Goal: Information Seeking & Learning: Learn about a topic

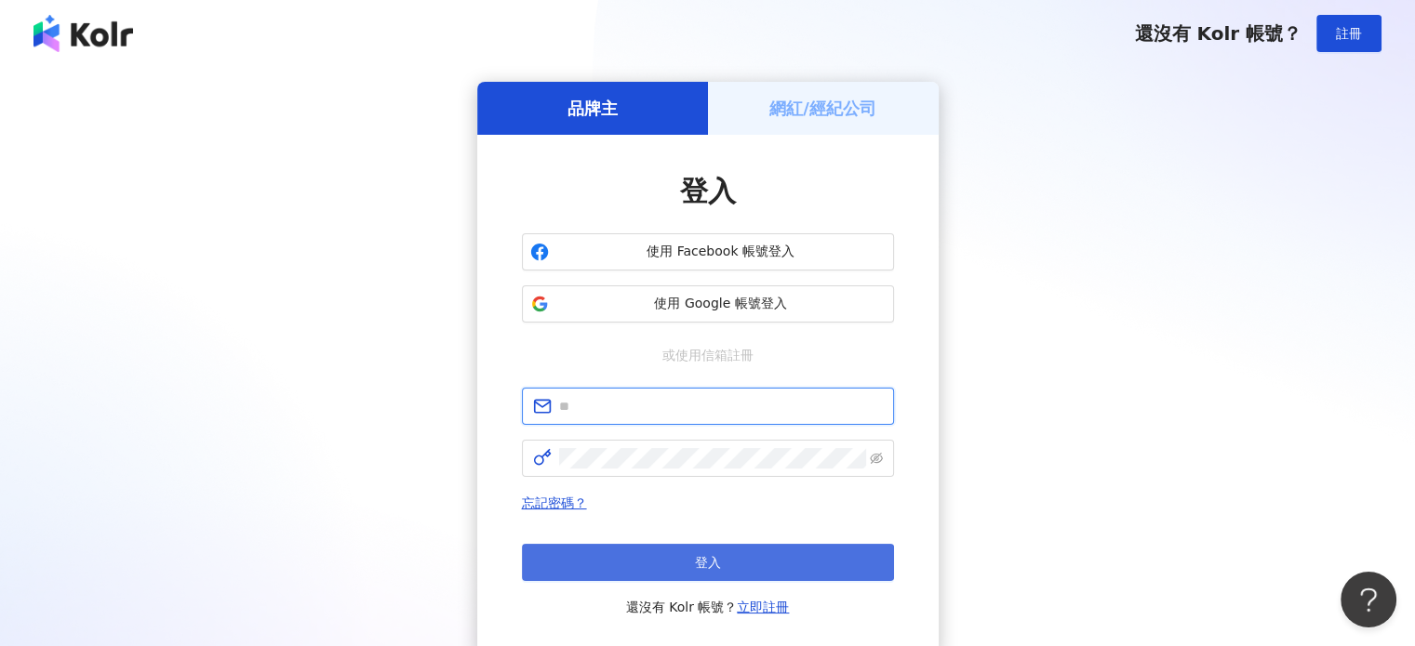
type input "**********"
click at [718, 564] on span "登入" at bounding box center [708, 562] width 26 height 15
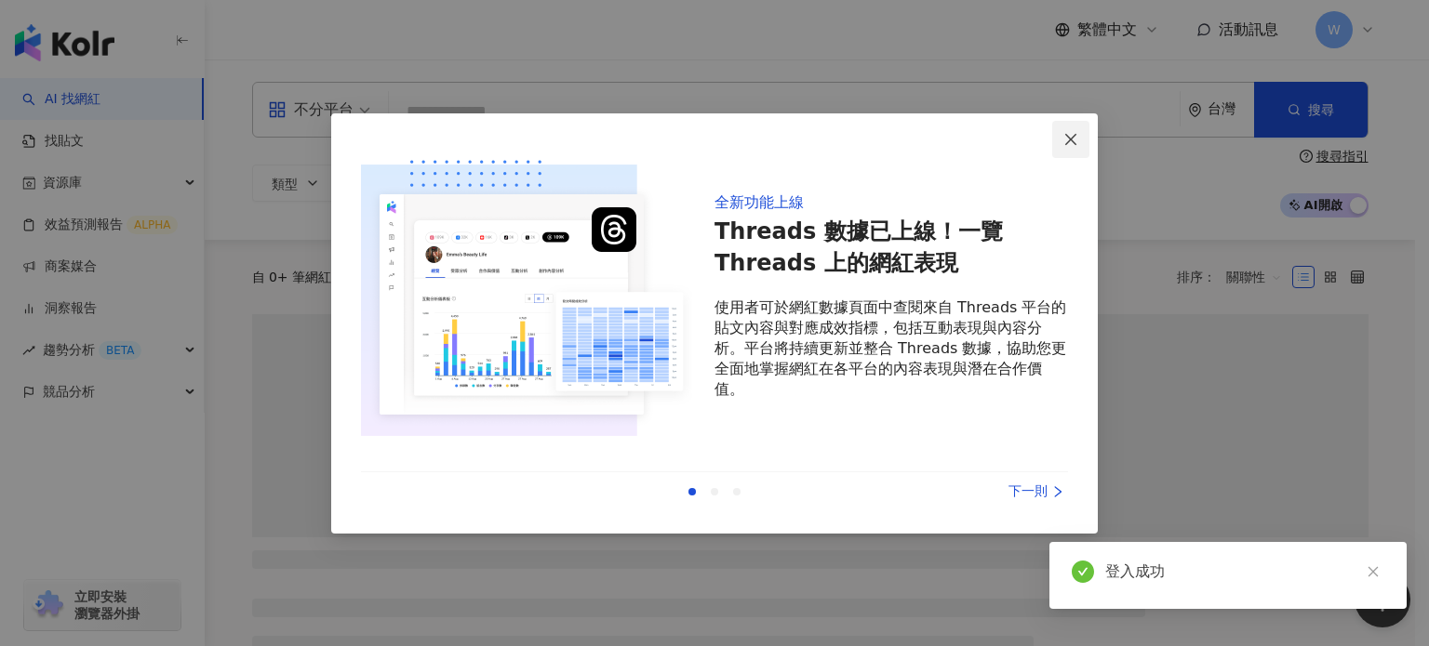
click at [1076, 136] on icon "close" at bounding box center [1070, 139] width 15 height 15
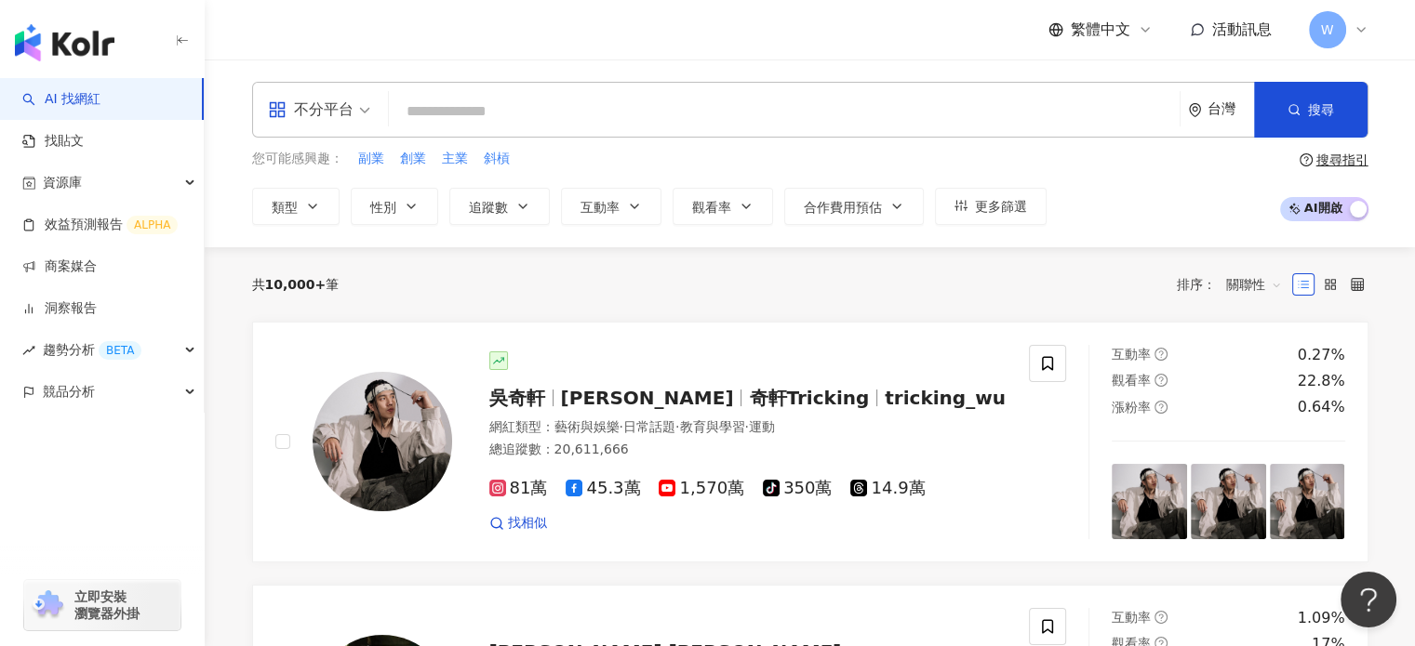
click at [329, 118] on div "不分平台" at bounding box center [311, 110] width 86 height 30
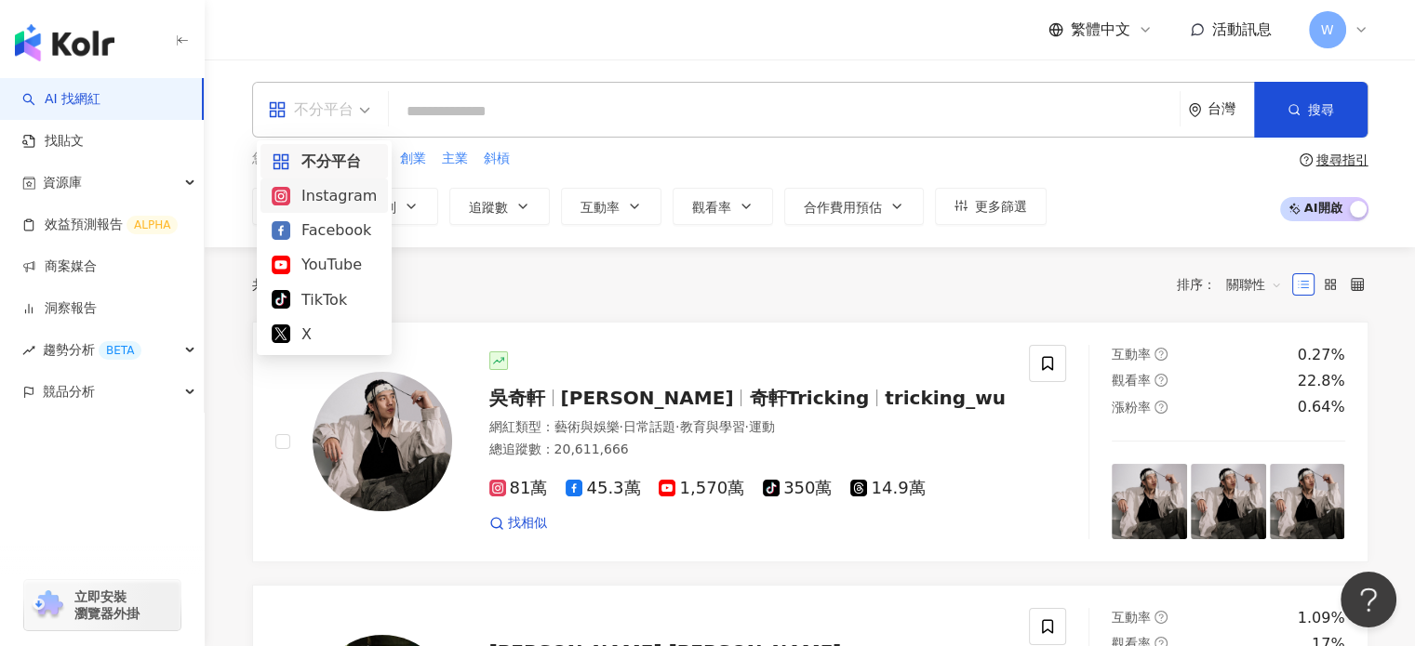
click at [331, 196] on div "Instagram" at bounding box center [324, 195] width 105 height 23
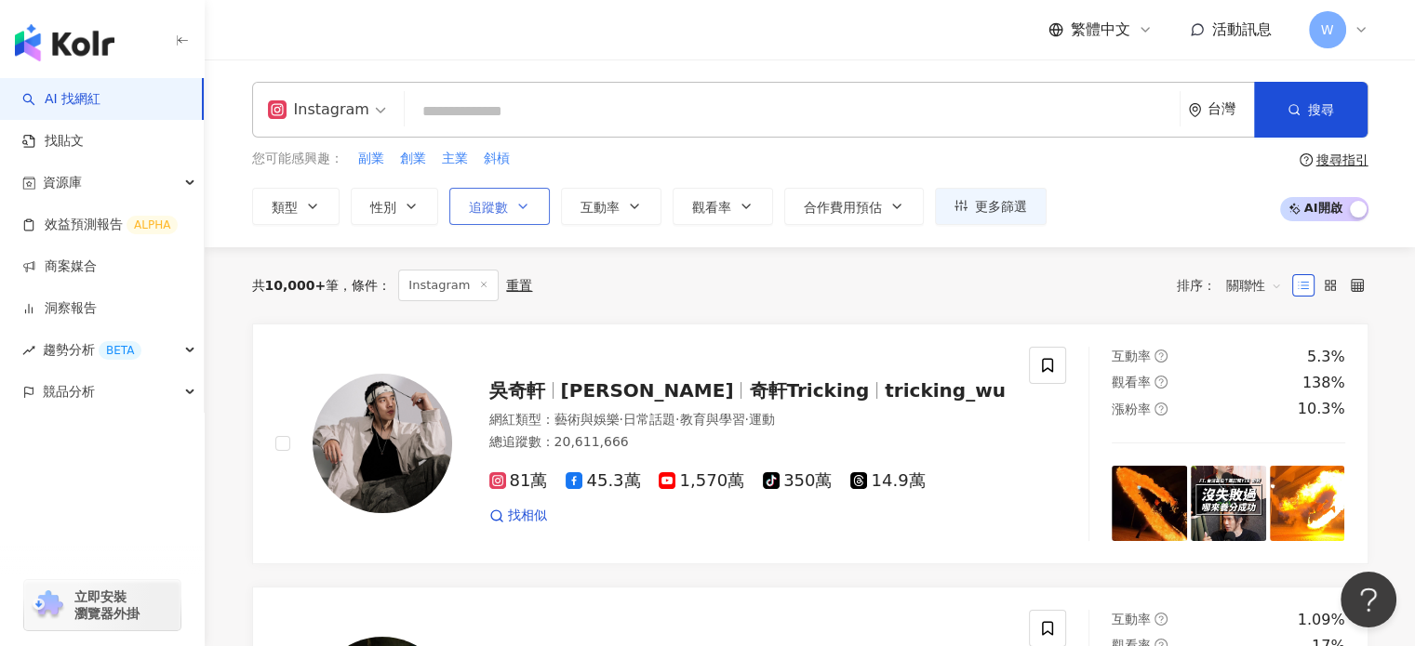
click at [528, 212] on button "追蹤數" at bounding box center [499, 206] width 100 height 37
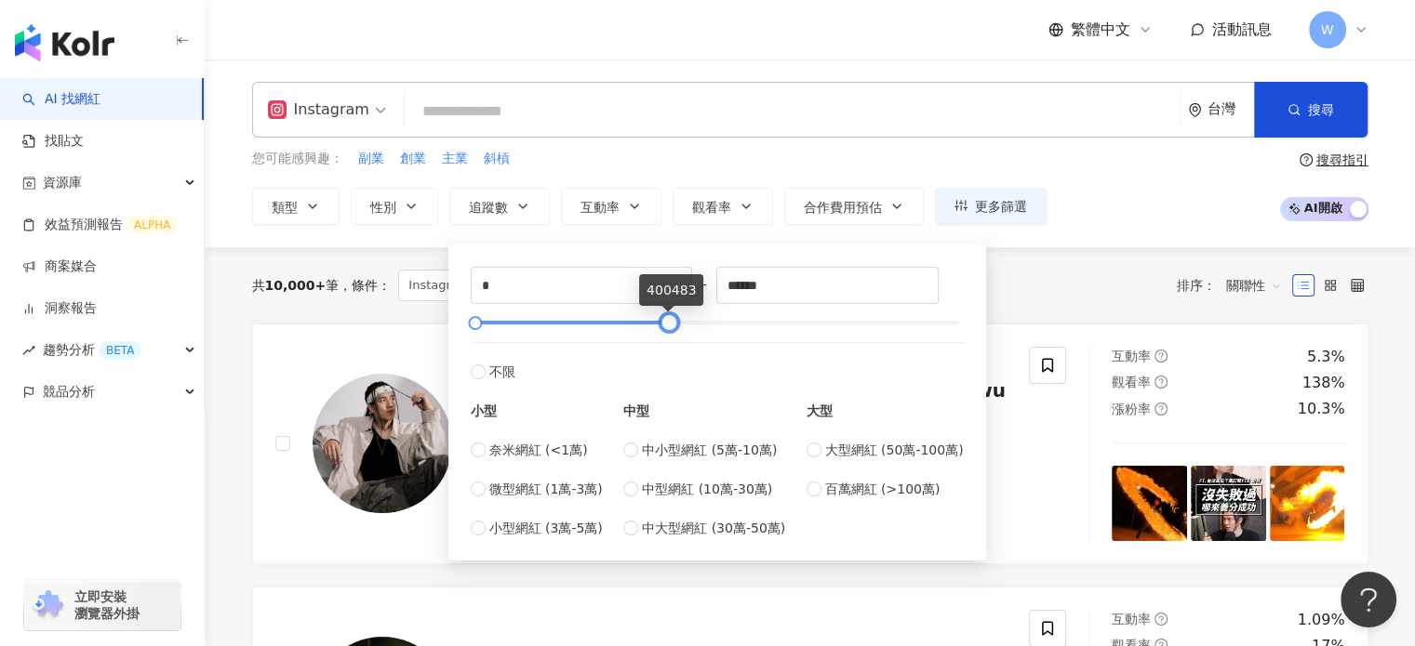
drag, startPoint x: 959, startPoint y: 322, endPoint x: 670, endPoint y: 330, distance: 289.4
click at [670, 328] on div at bounding box center [668, 323] width 10 height 10
click at [1038, 261] on div "共 10,000+ 筆 條件 ： Instagram 重置 排序： 關聯性" at bounding box center [810, 285] width 1116 height 76
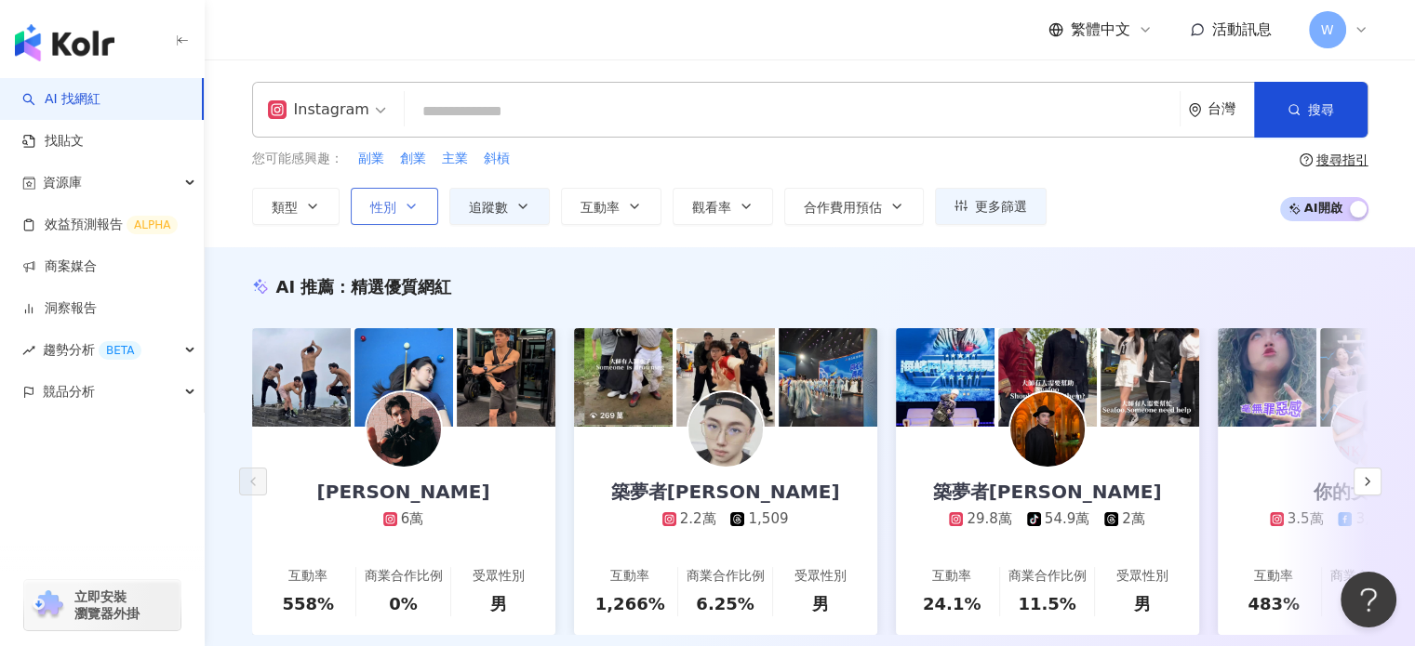
click at [406, 201] on icon "button" at bounding box center [411, 206] width 15 height 15
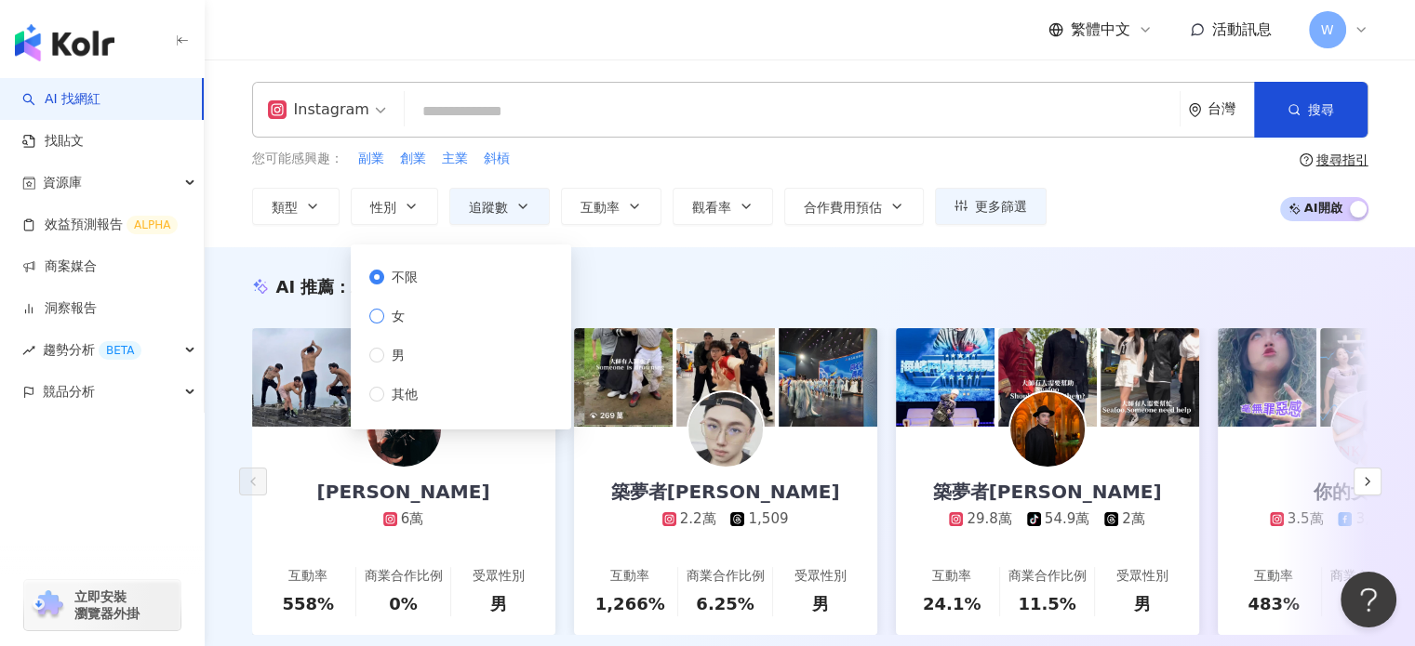
click at [417, 322] on label "女" at bounding box center [397, 316] width 56 height 20
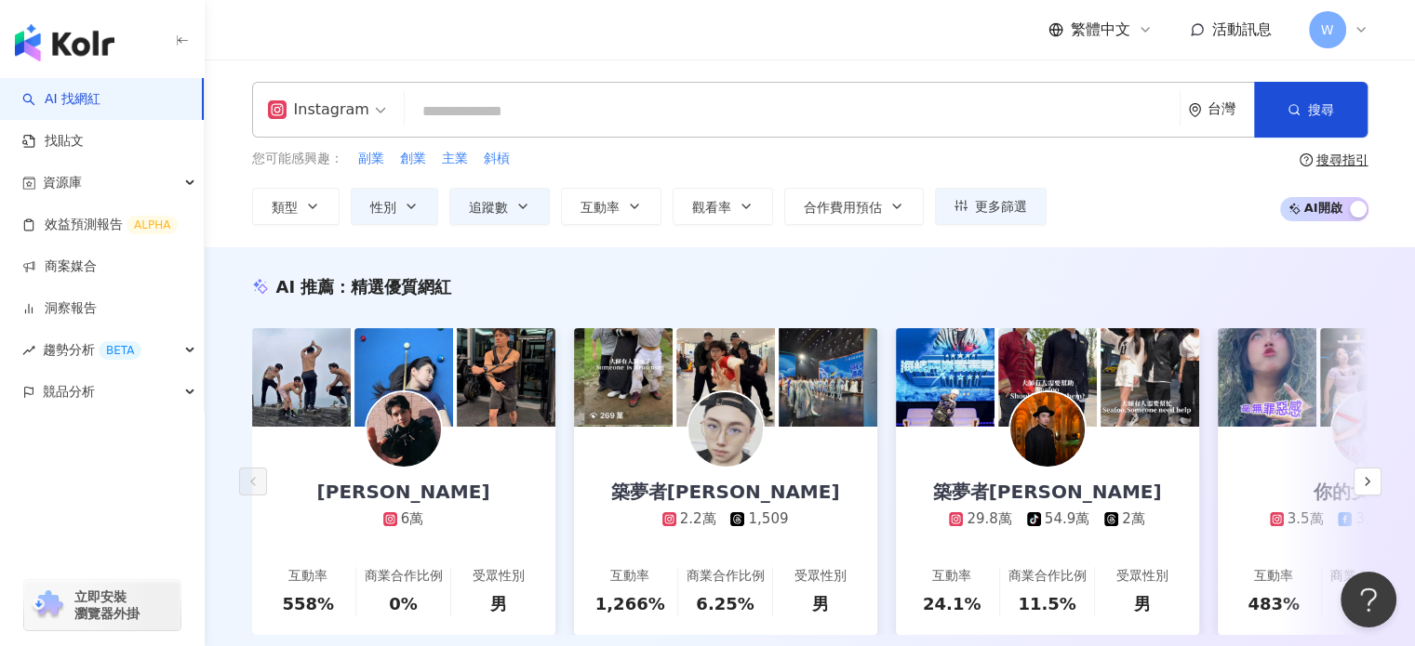
click at [263, 247] on div "AI 推薦 ： 精選優質網紅 楊峻毅 6萬 互動率 558% 商業合作比例 0% 受眾性別 男 築夢者杰哥 2.2萬 1,509 互動率 1,266% 商業合…" at bounding box center [810, 474] width 1210 height 455
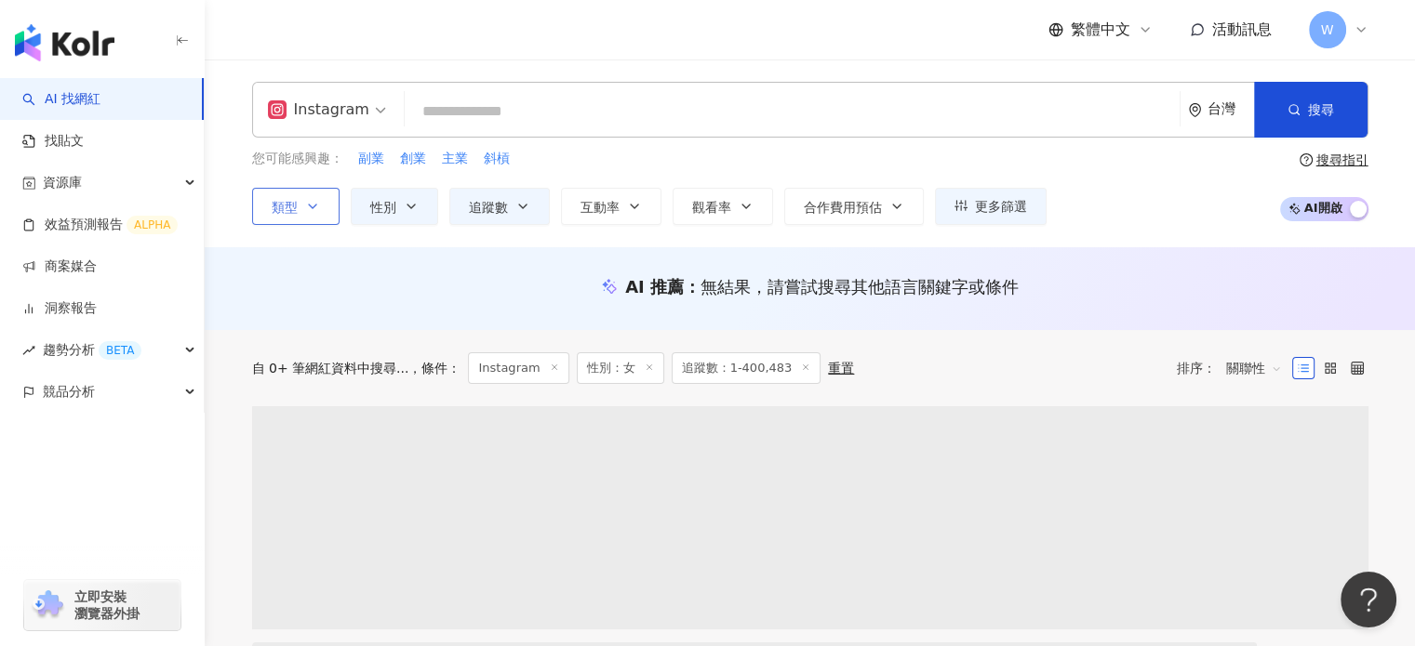
click at [309, 208] on icon "button" at bounding box center [312, 206] width 15 height 15
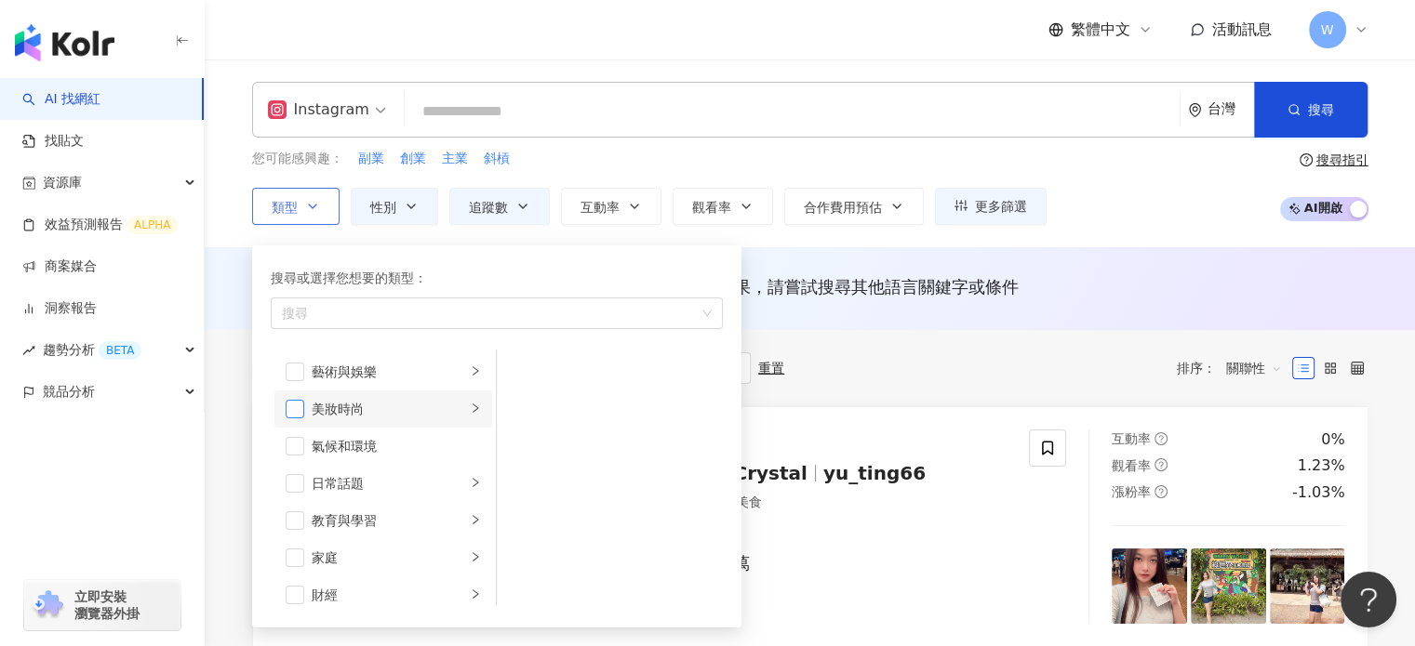
click at [298, 408] on span "button" at bounding box center [295, 409] width 19 height 19
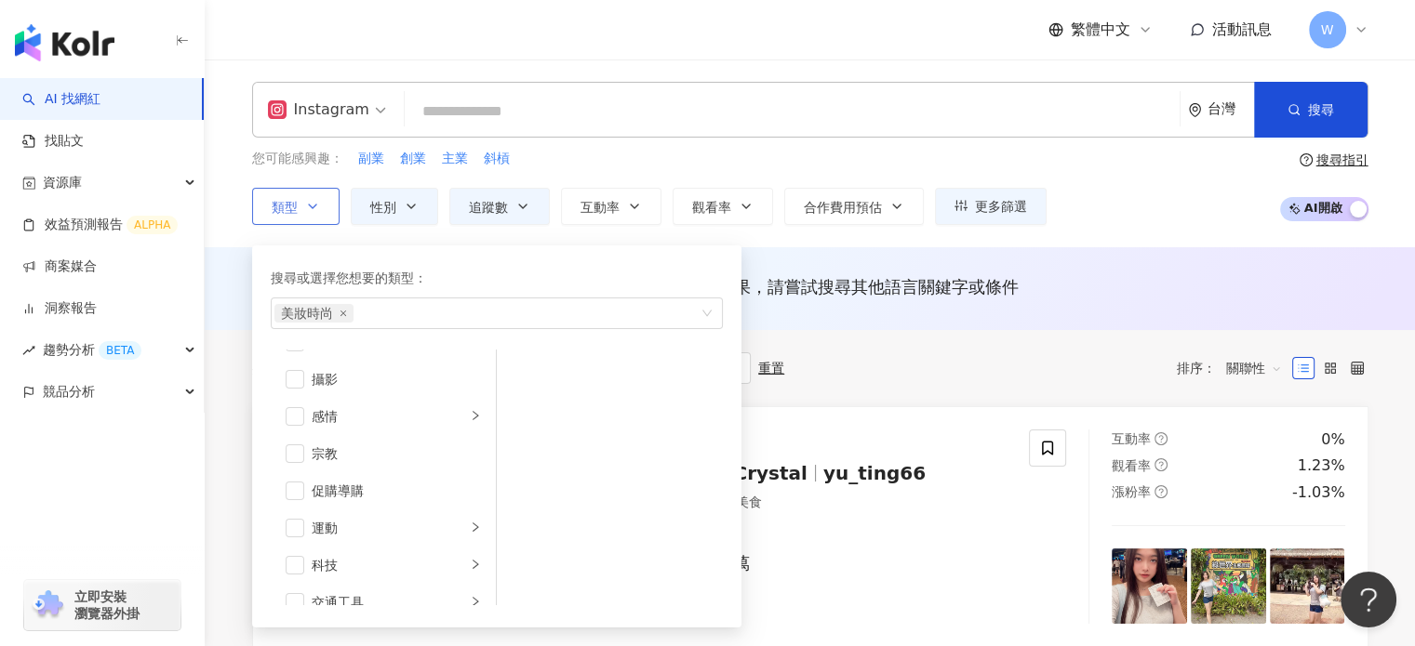
scroll to position [551, 0]
click at [295, 416] on span "button" at bounding box center [295, 416] width 19 height 19
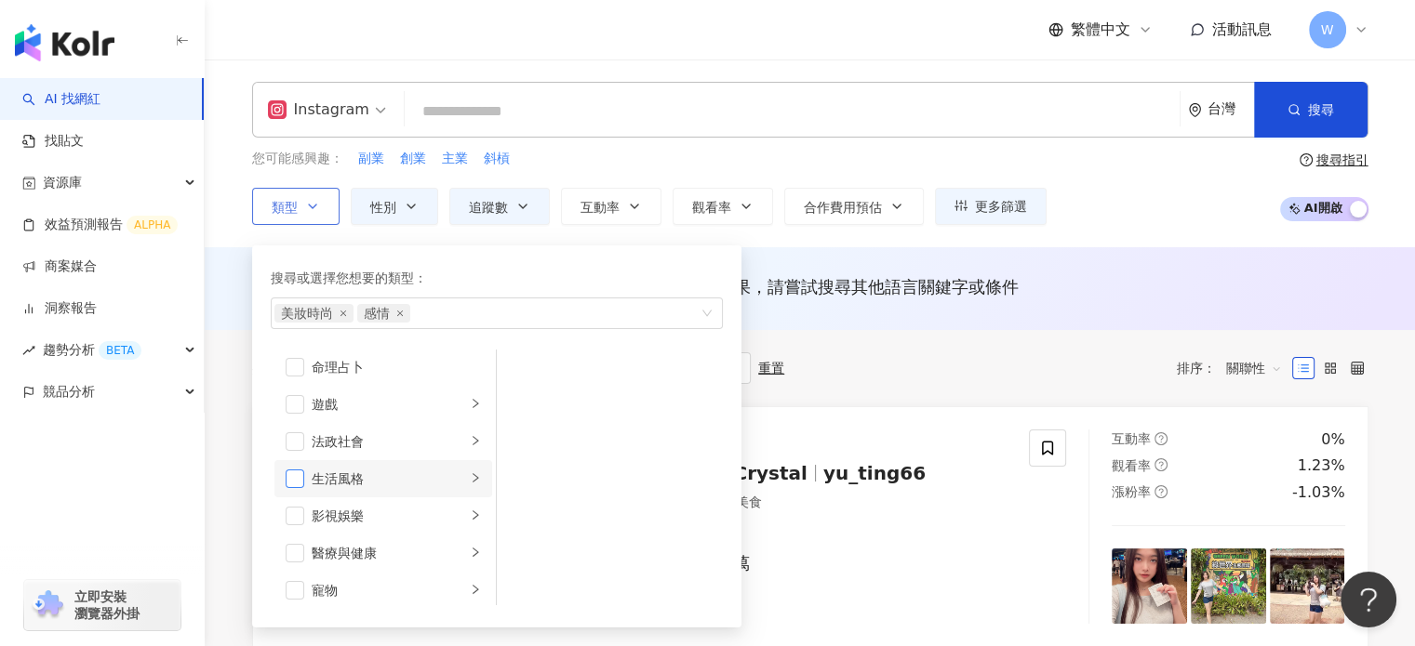
click at [299, 477] on span "button" at bounding box center [295, 479] width 19 height 19
click at [287, 482] on span "button" at bounding box center [295, 483] width 19 height 19
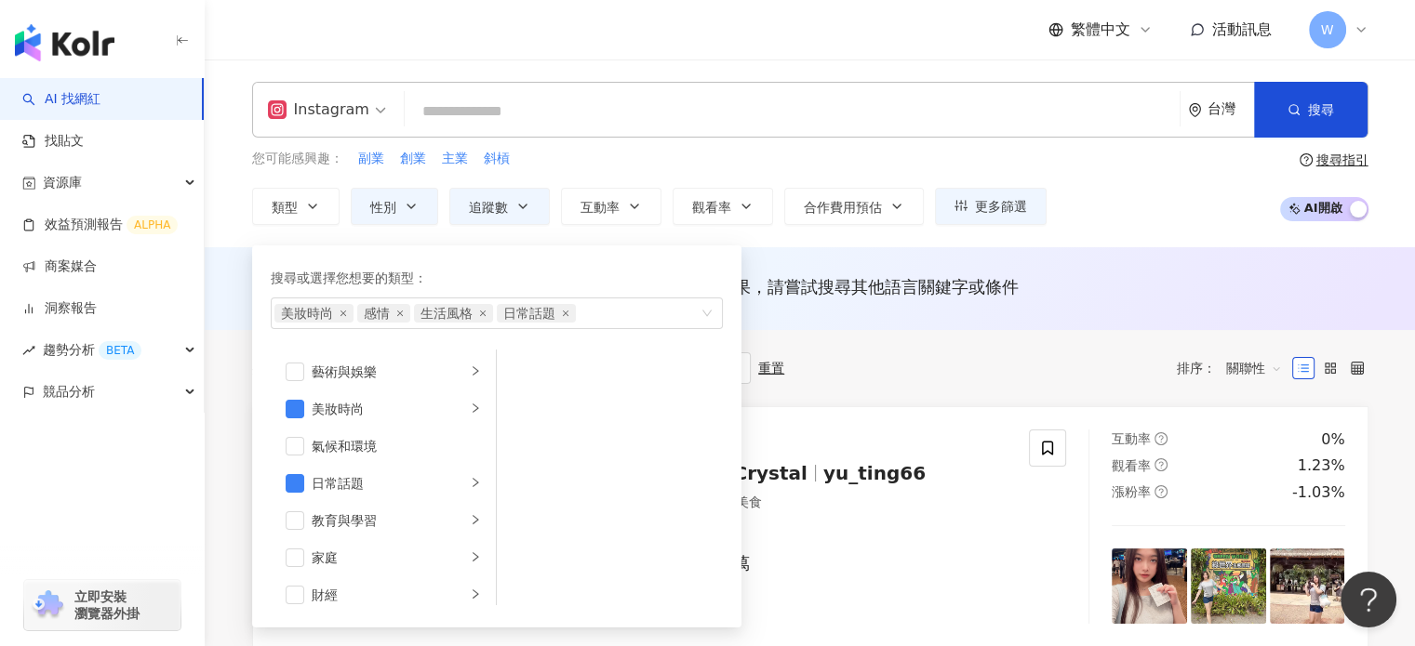
click at [969, 158] on div "您可能感興趣： 副業 創業 主業 斜槓" at bounding box center [649, 159] width 794 height 20
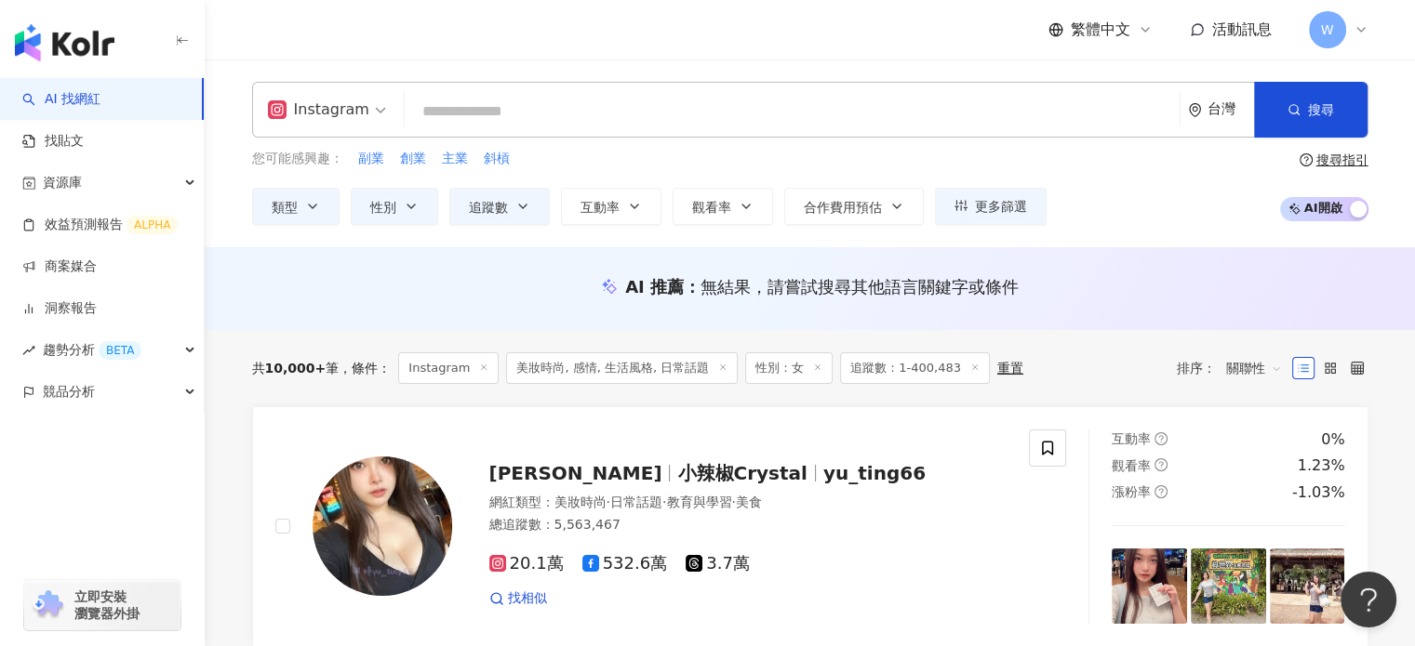
click at [1258, 367] on span "關聯性" at bounding box center [1254, 368] width 56 height 30
click at [1244, 437] on div "追蹤數" at bounding box center [1253, 437] width 47 height 20
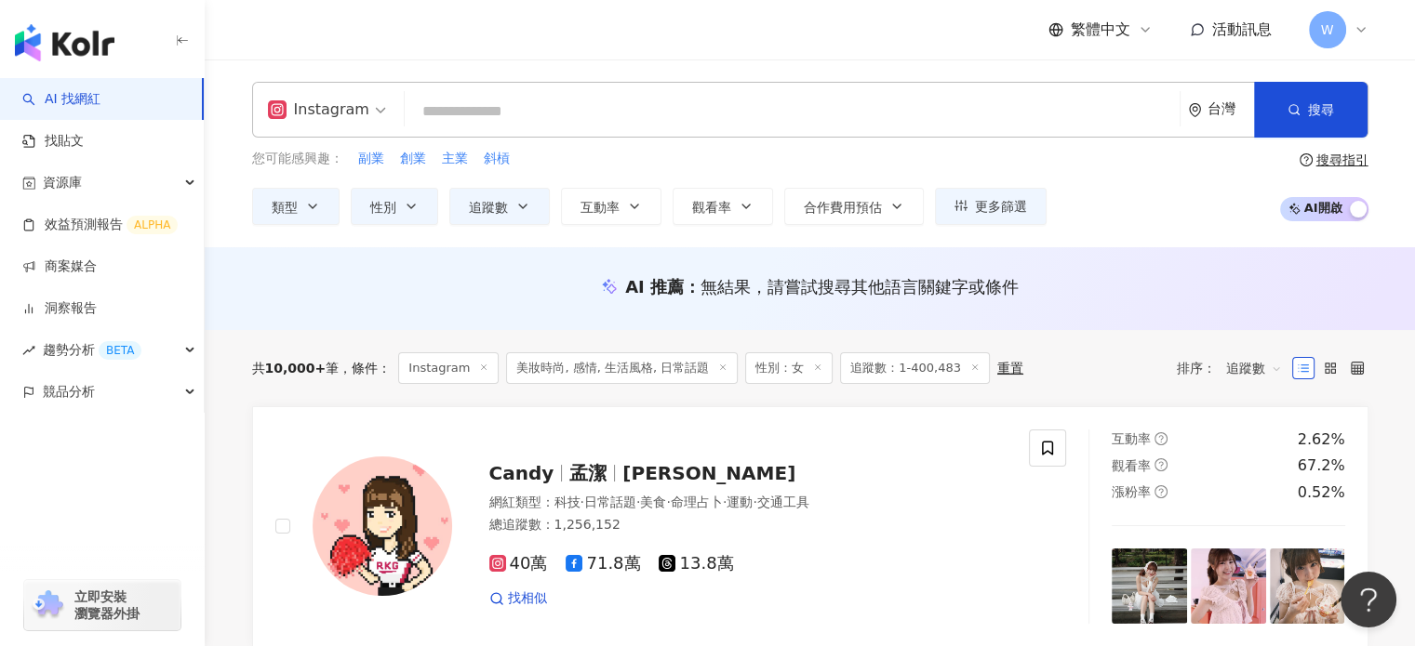
click at [1250, 366] on span "追蹤數" at bounding box center [1254, 368] width 56 height 30
click at [1255, 438] on div "追蹤數" at bounding box center [1253, 437] width 47 height 20
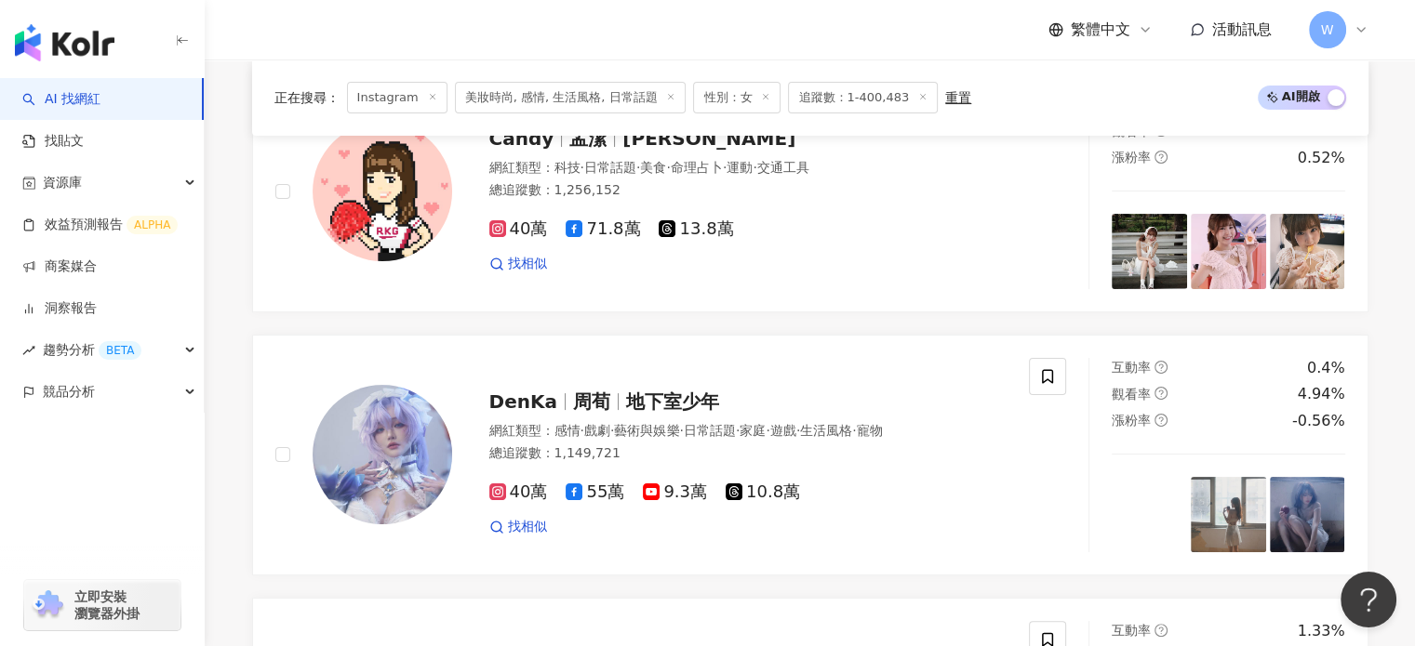
scroll to position [397, 0]
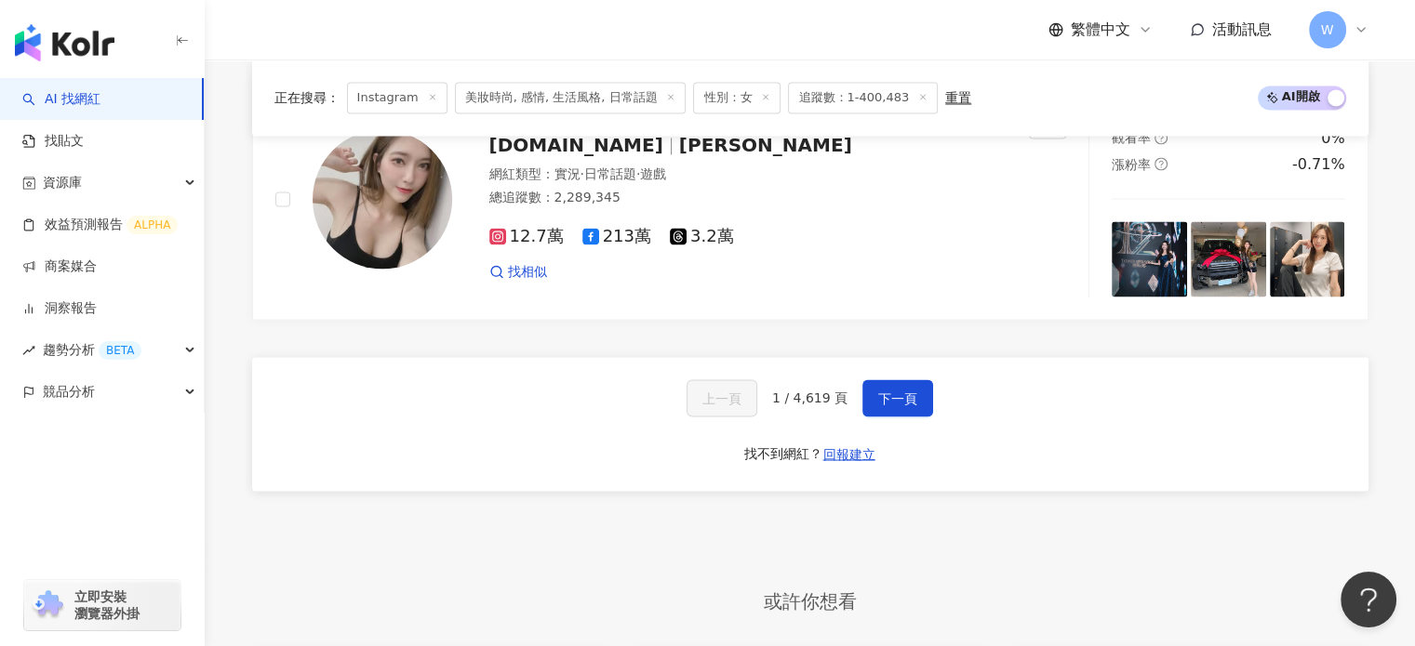
scroll to position [3326, 0]
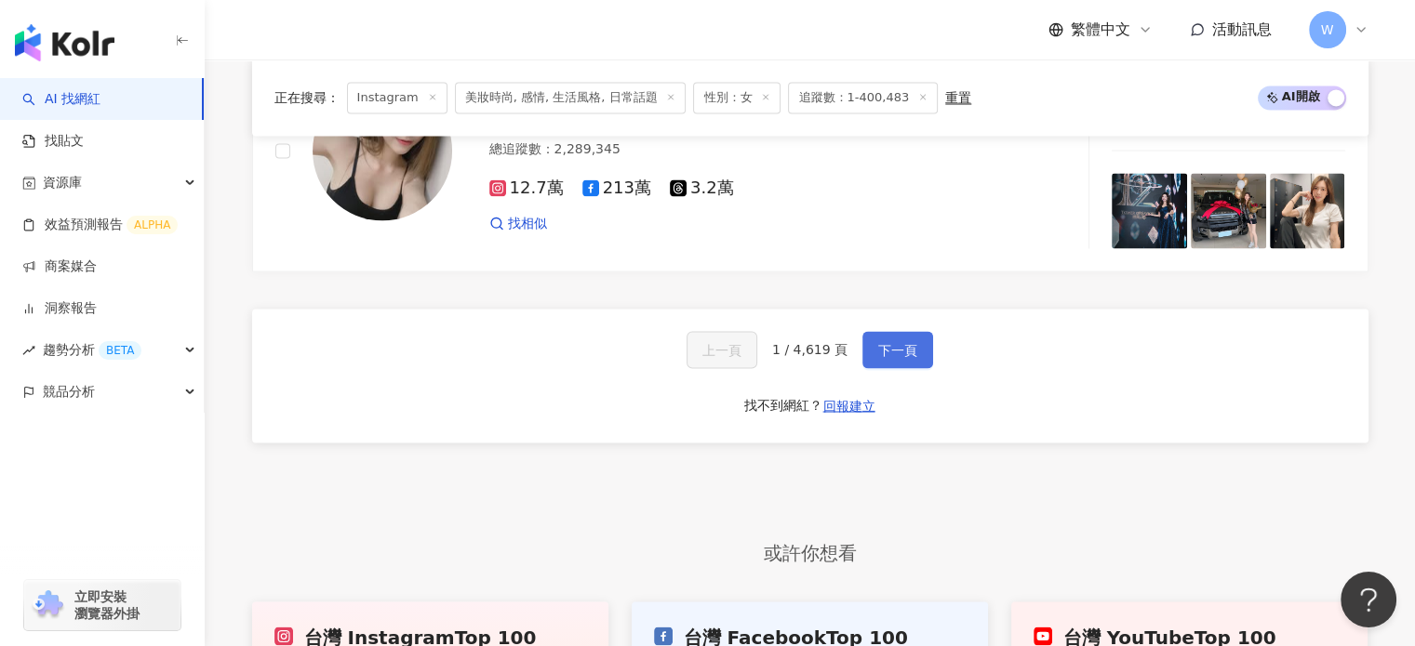
click at [882, 345] on span "下一頁" at bounding box center [897, 349] width 39 height 15
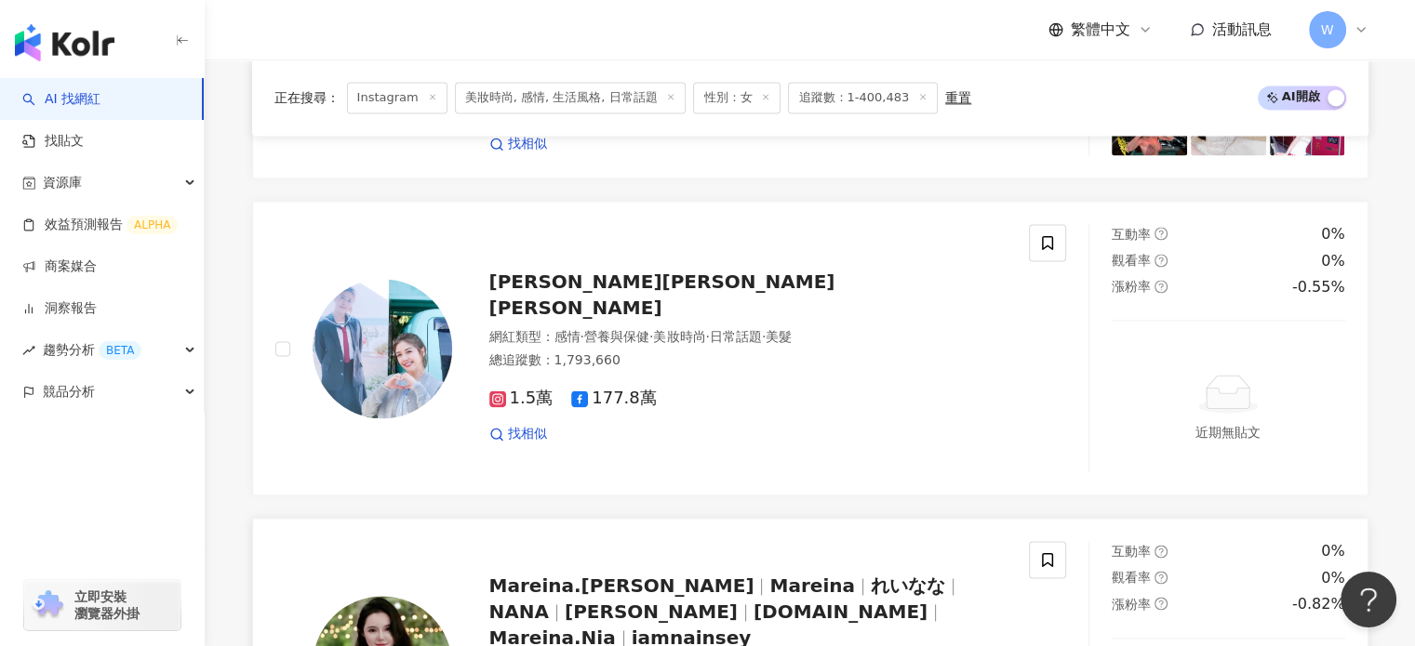
scroll to position [2575, 0]
click at [574, 288] on span "韓瑜Angel Han" at bounding box center [662, 295] width 346 height 48
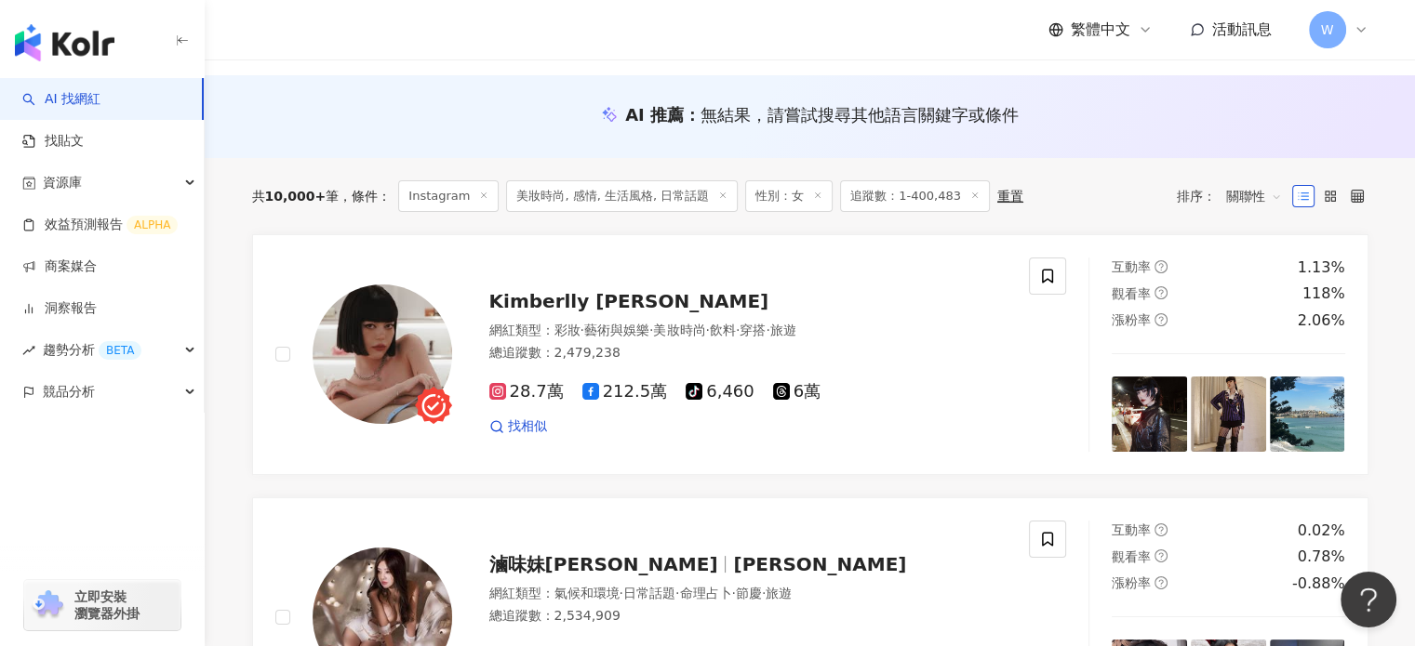
scroll to position [0, 0]
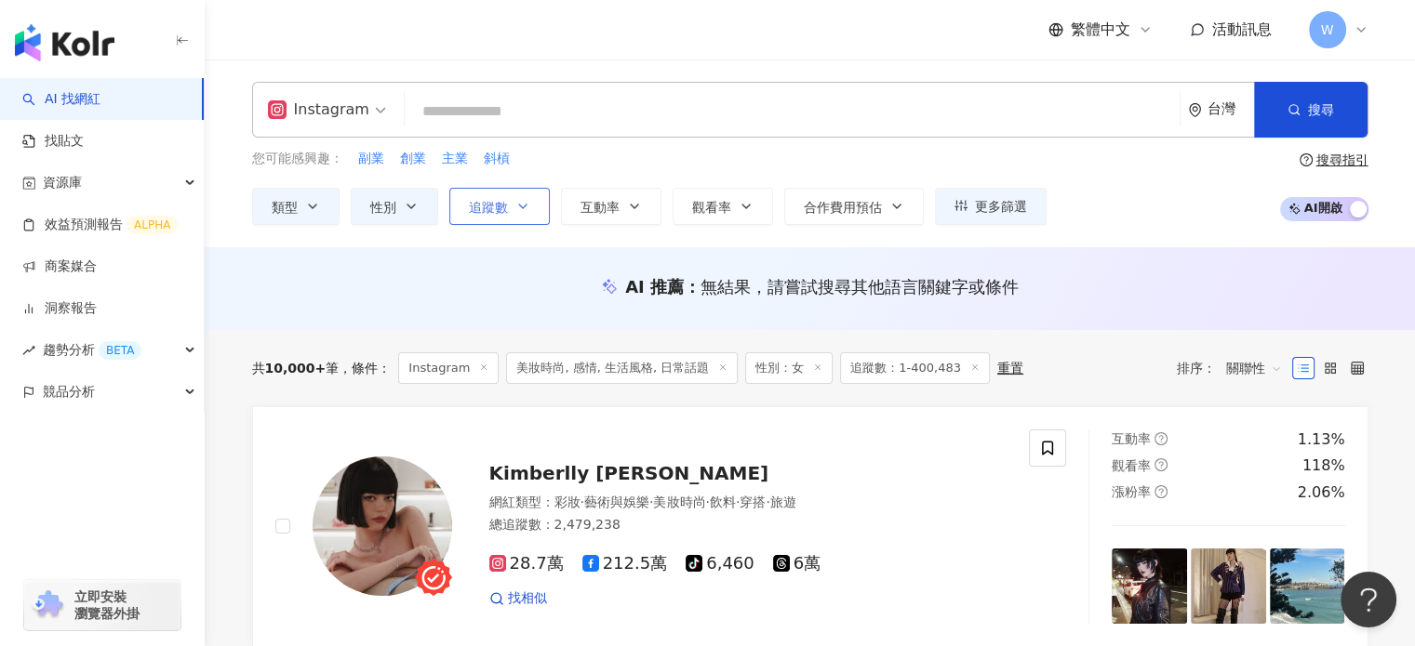
click at [522, 199] on icon "button" at bounding box center [522, 206] width 15 height 15
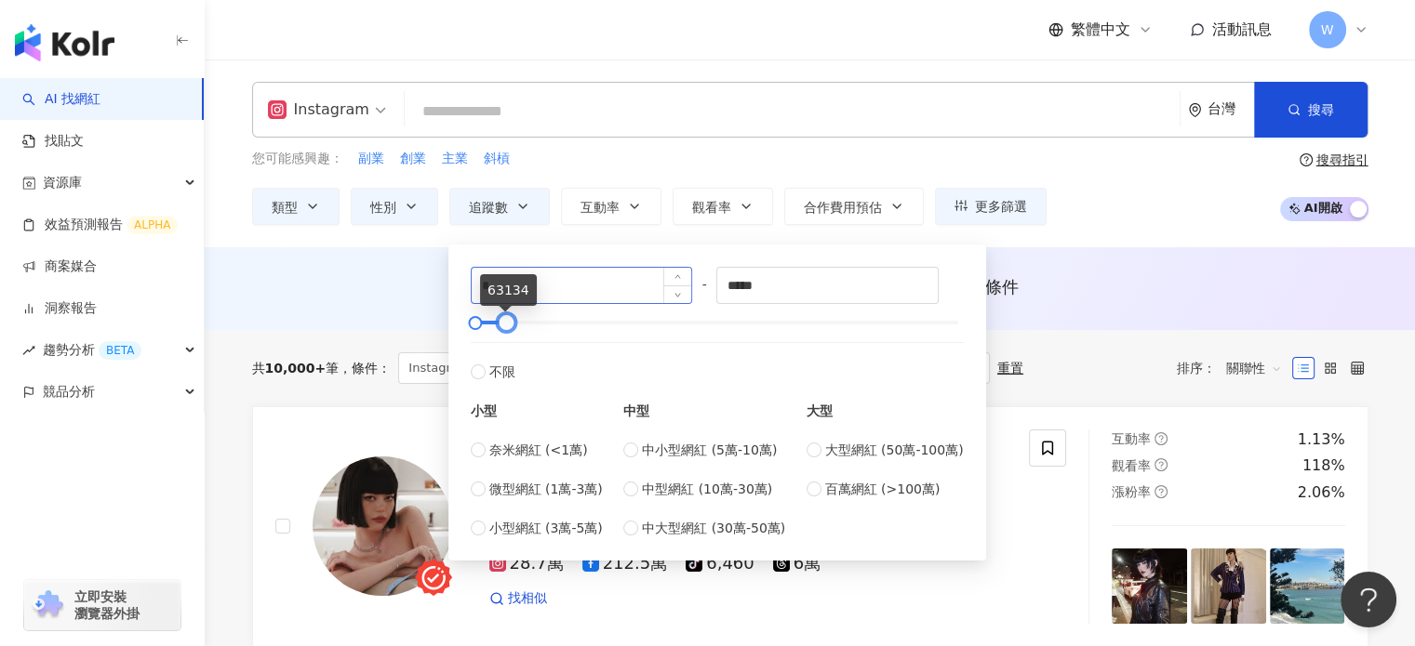
drag, startPoint x: 672, startPoint y: 322, endPoint x: 604, endPoint y: 299, distance: 71.8
click at [511, 318] on div at bounding box center [505, 323] width 10 height 10
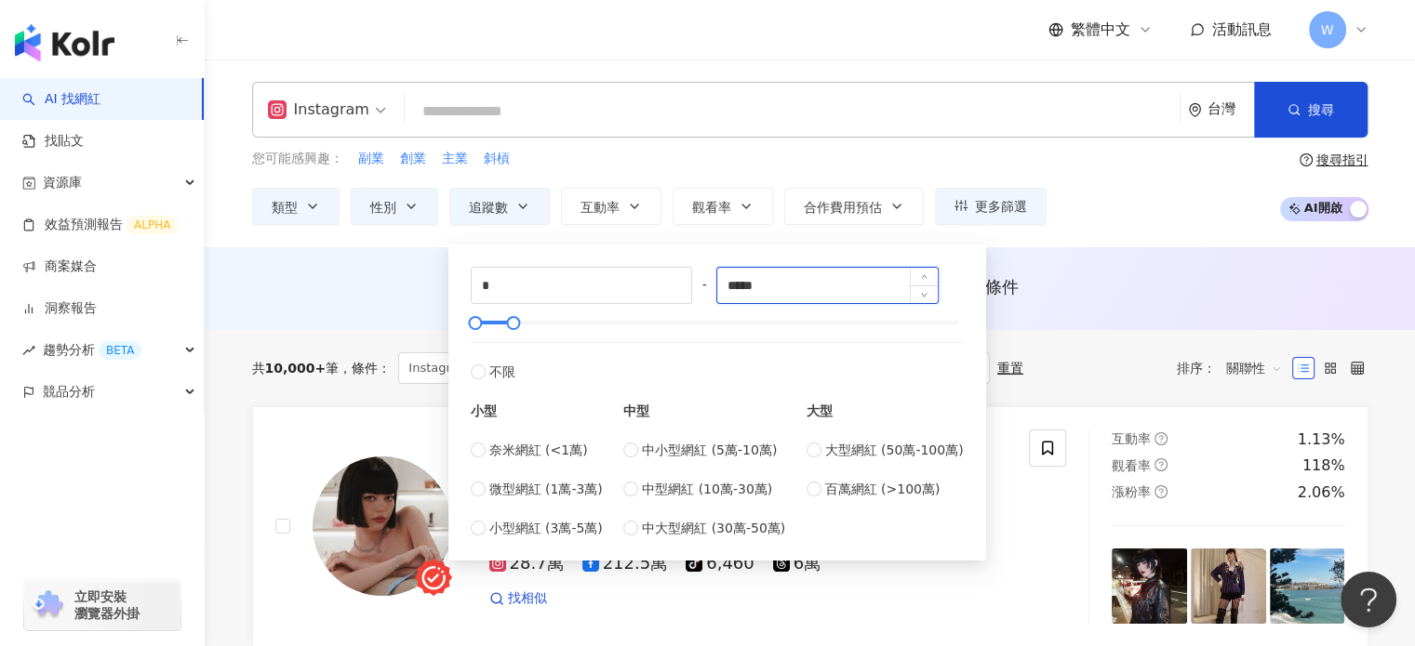
click at [775, 283] on input "*****" at bounding box center [827, 285] width 220 height 35
click at [776, 282] on input "*****" at bounding box center [827, 285] width 220 height 35
type input "*****"
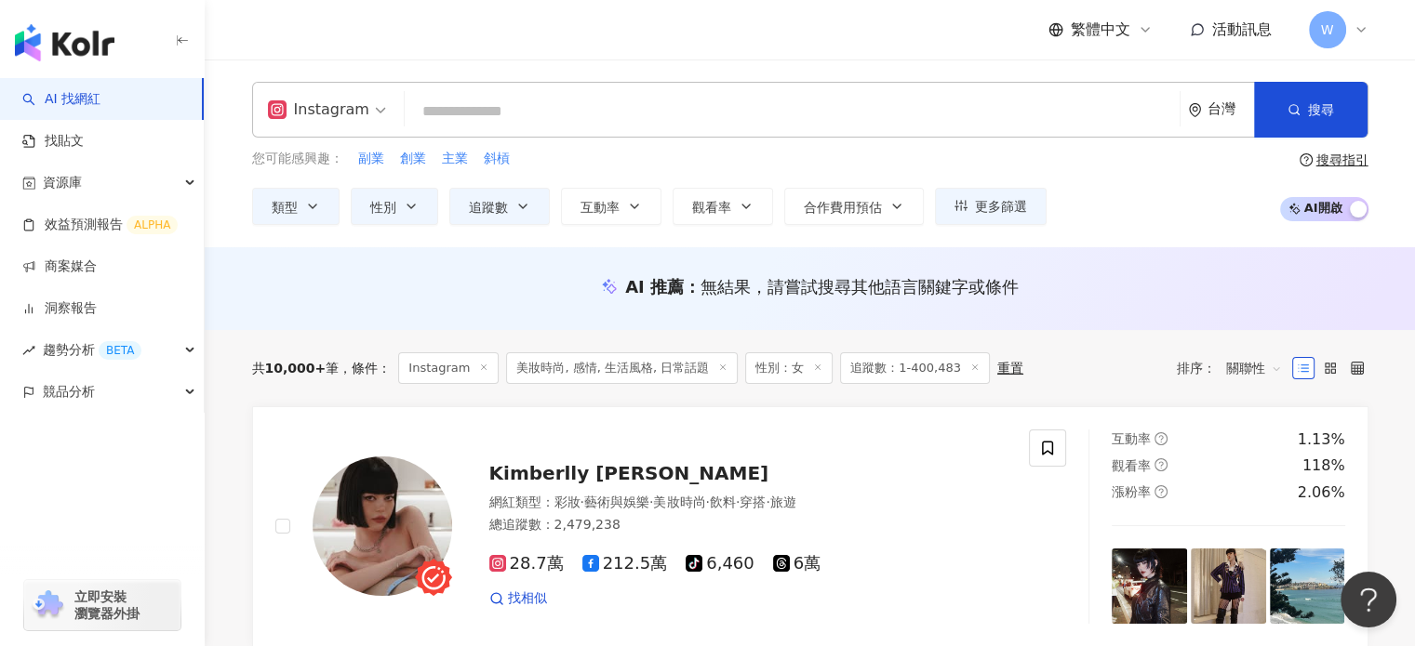
click at [1165, 223] on div "您可能感興趣： 副業 創業 主業 斜槓 類型 性別 追蹤數 互動率 觀看率 合作費用預估 更多篩選 * - ***** 不限 小型 奈米網紅 (<1萬) 微型…" at bounding box center [810, 187] width 1116 height 76
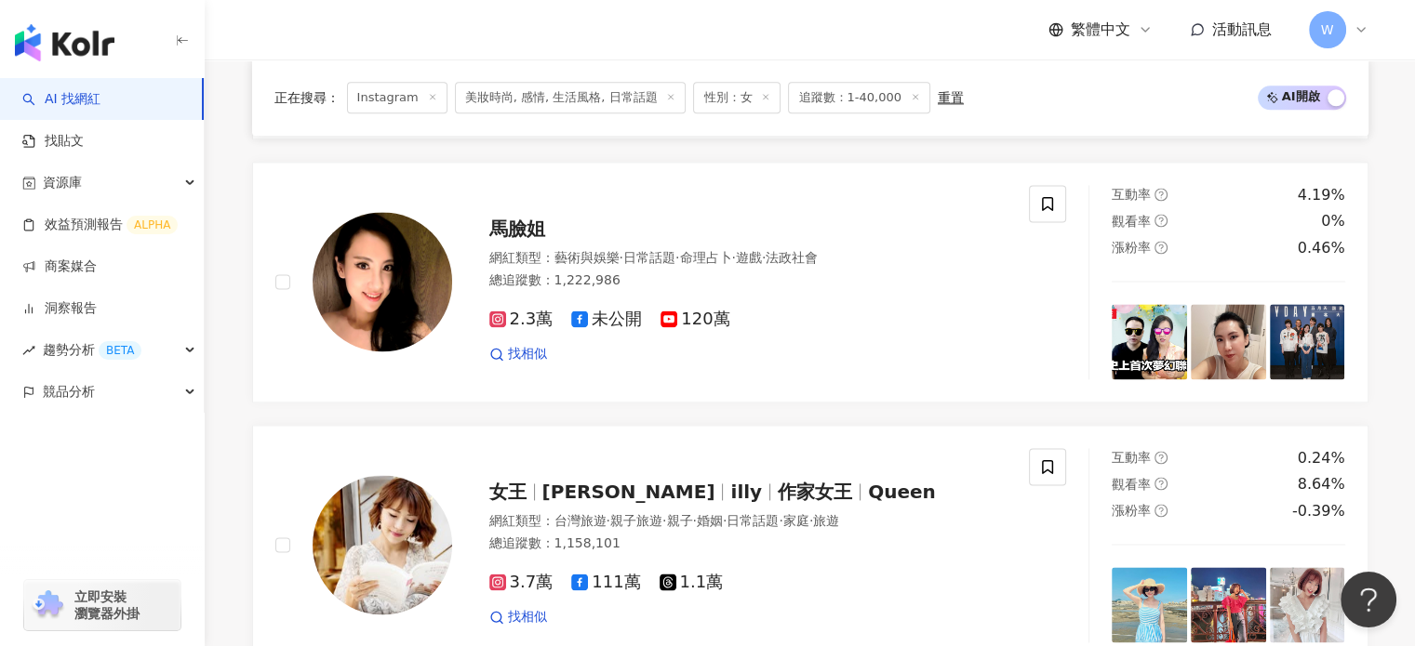
scroll to position [2500, 0]
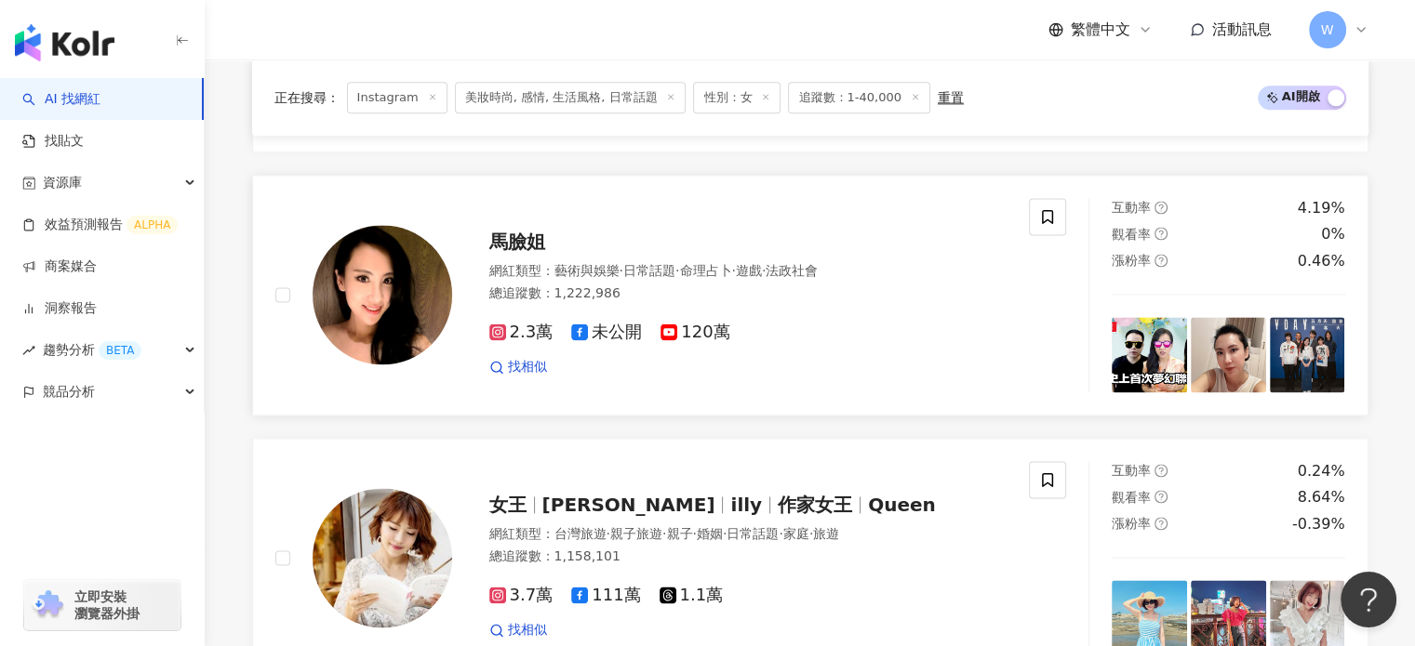
click at [539, 237] on span "馬臉姐" at bounding box center [517, 242] width 56 height 22
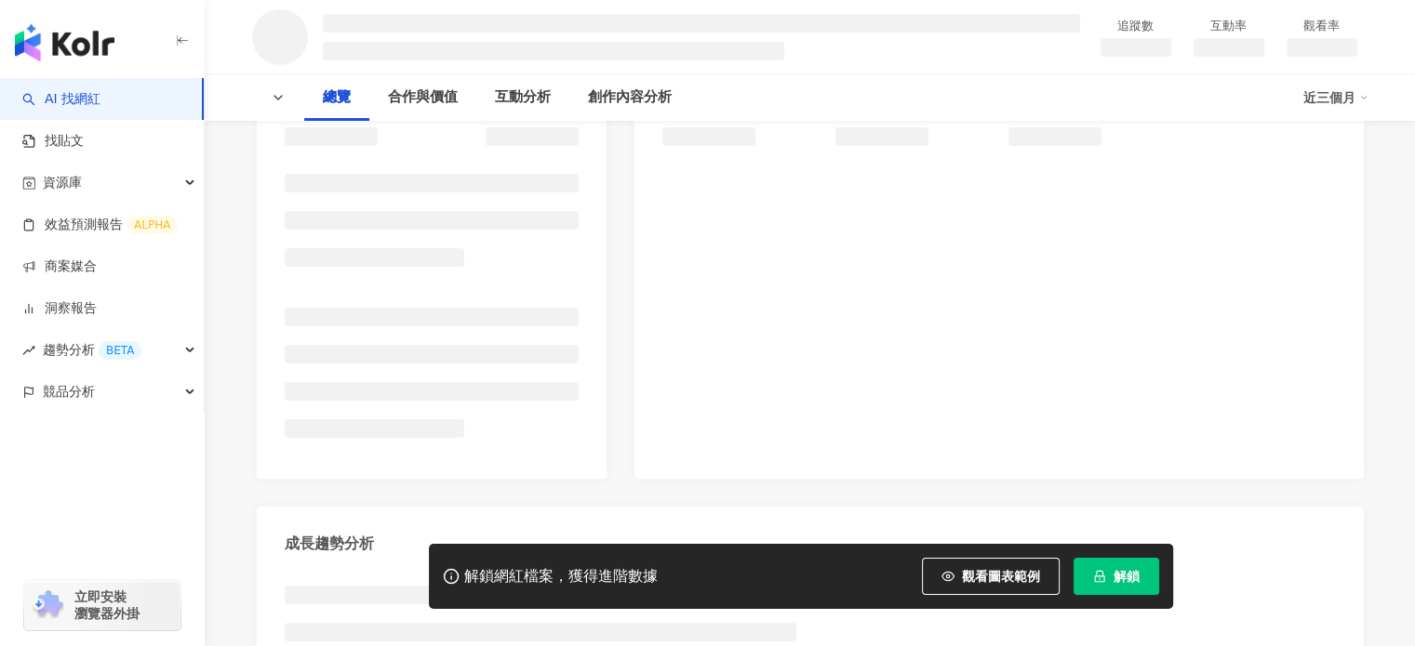
scroll to position [279, 0]
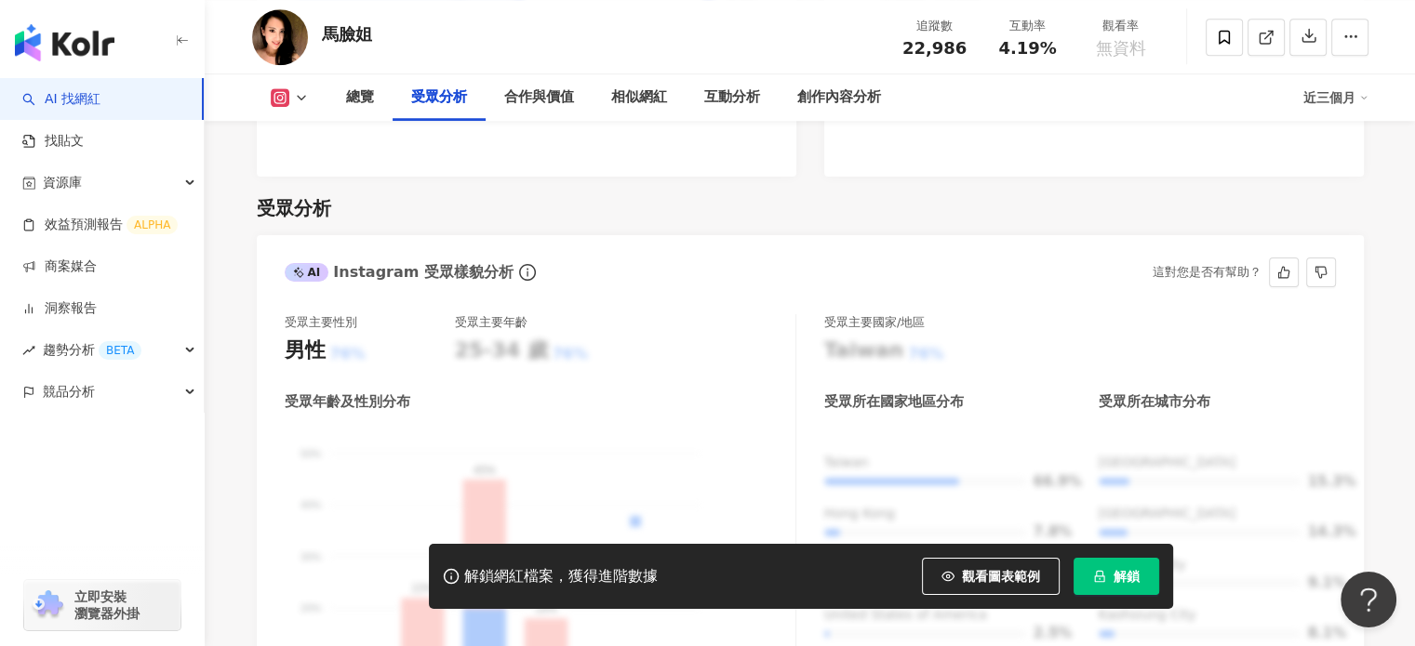
scroll to position [1780, 0]
